Goal: Navigation & Orientation: Find specific page/section

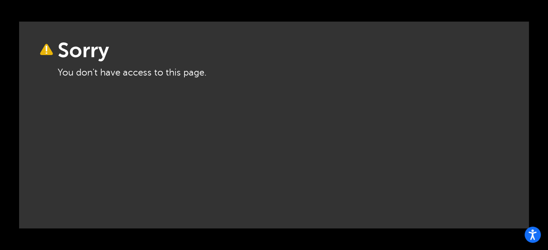
click at [340, 87] on div "Sorry You don't have access to this page." at bounding box center [274, 125] width 510 height 207
click at [534, 235] on icon "Open accessiBe: accessibility options, statement and help" at bounding box center [532, 235] width 9 height 12
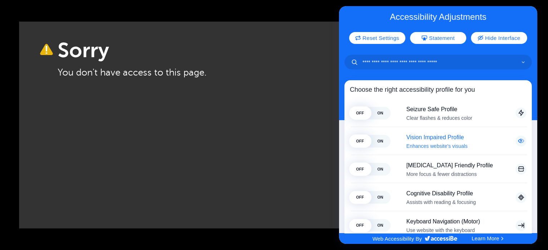
scroll to position [0, 0]
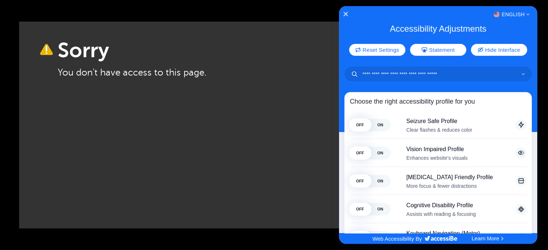
click at [342, 13] on div "English" at bounding box center [438, 14] width 198 height 9
click at [344, 12] on icon "Close Accessibility Interface" at bounding box center [345, 14] width 5 height 5
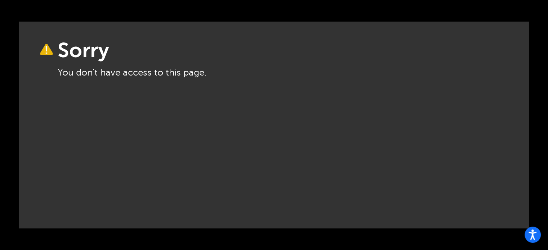
click at [76, 52] on div "Sorry You don't have access to this page." at bounding box center [274, 125] width 510 height 207
